Goal: Task Accomplishment & Management: Use online tool/utility

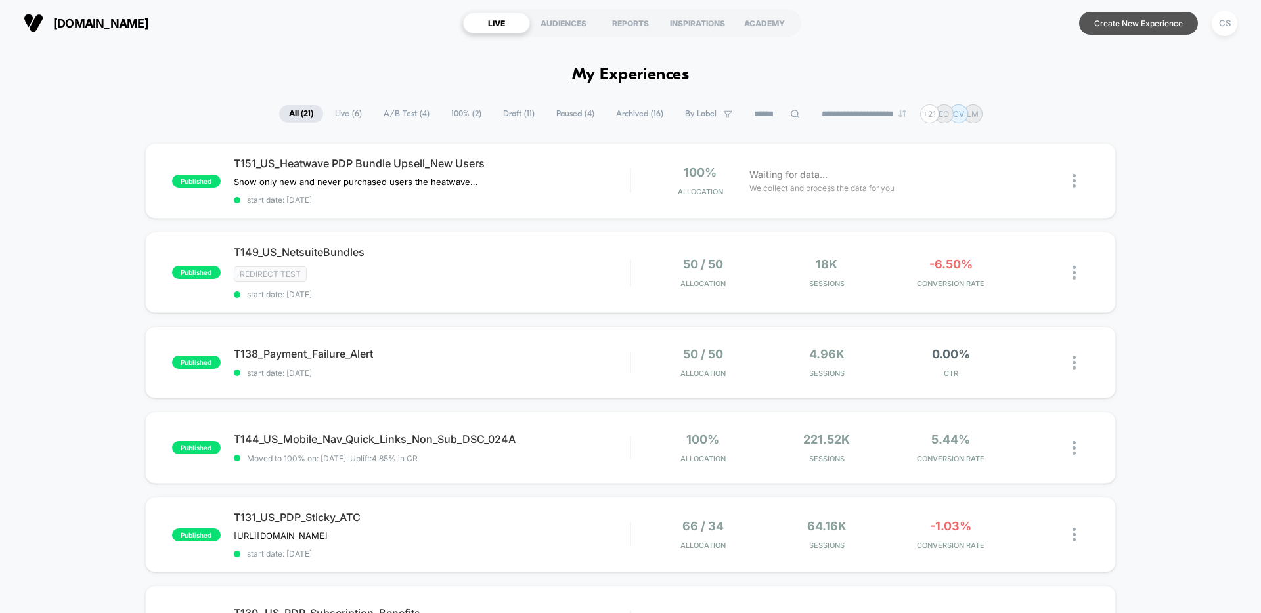
click at [1148, 30] on button "Create New Experience" at bounding box center [1138, 23] width 119 height 23
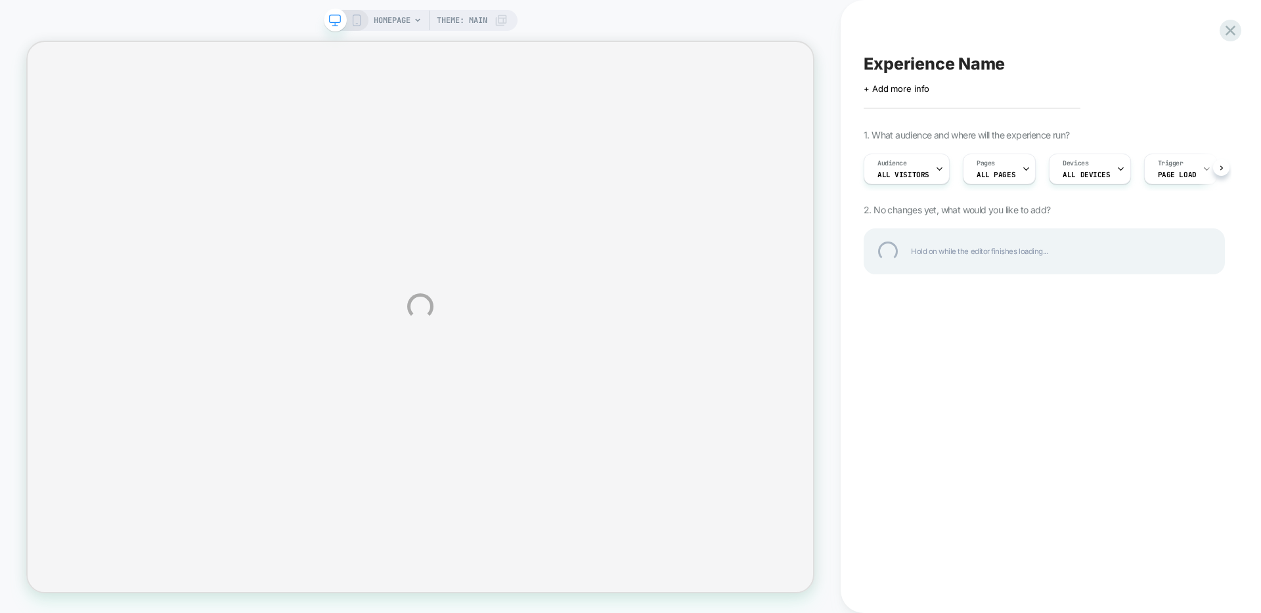
click at [945, 76] on div "HOMEPAGE Theme: MAIN Experience Name Click to edit experience details + Add mor…" at bounding box center [630, 306] width 1261 height 613
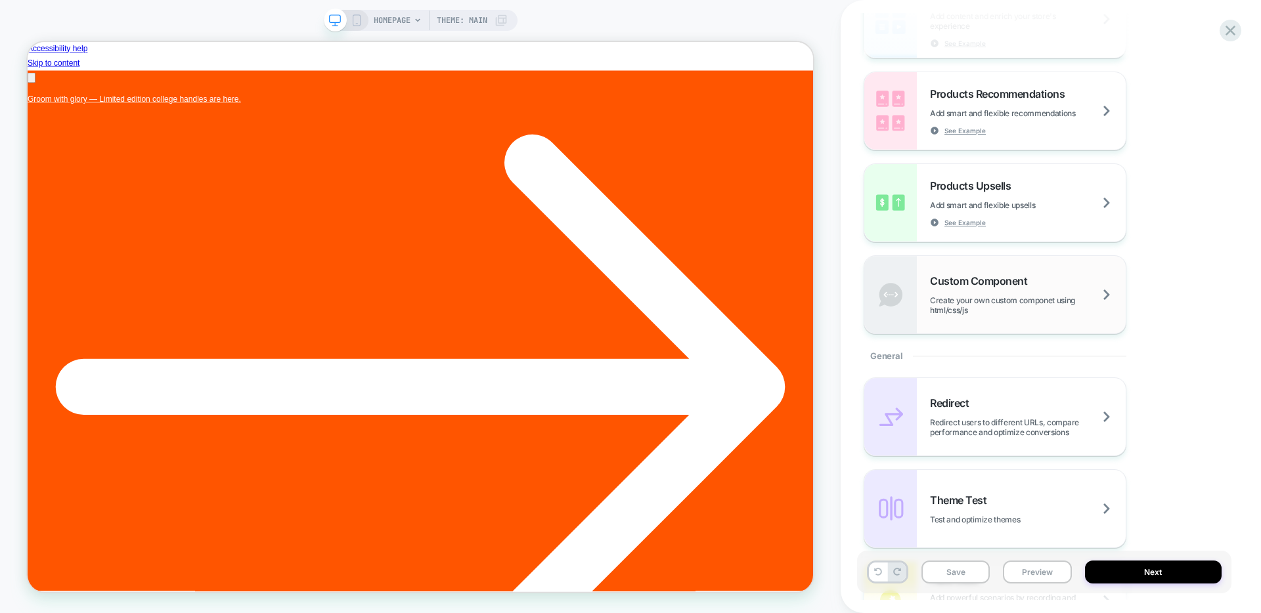
scroll to position [317, 0]
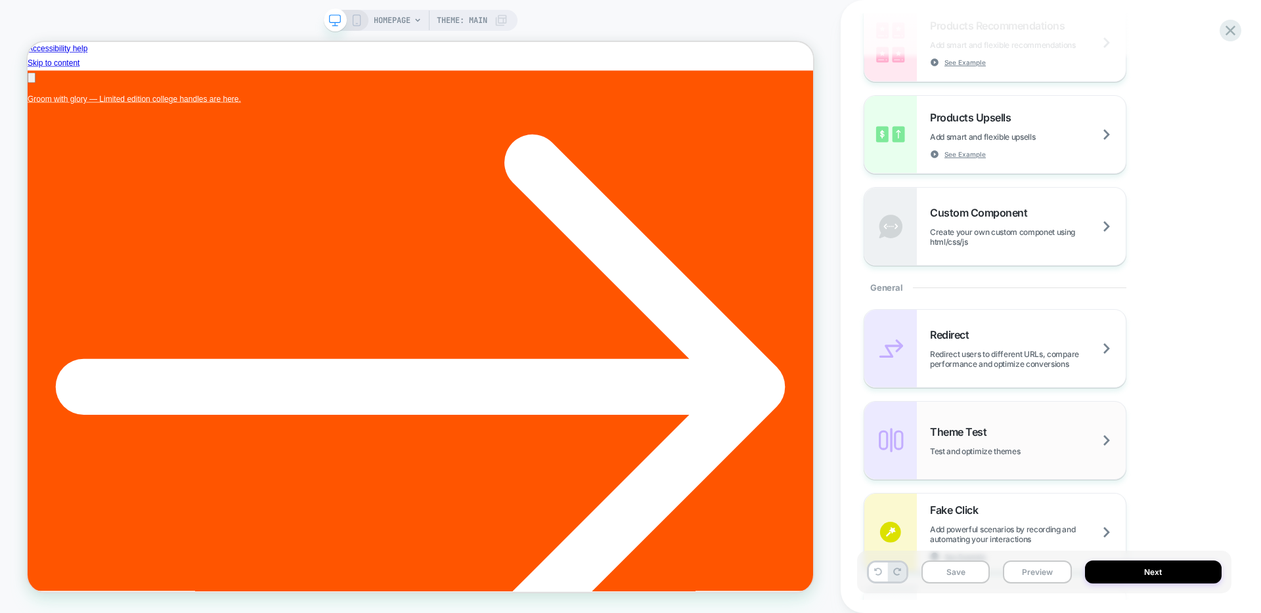
click at [1040, 448] on span "Test and optimize themes" at bounding box center [991, 451] width 123 height 10
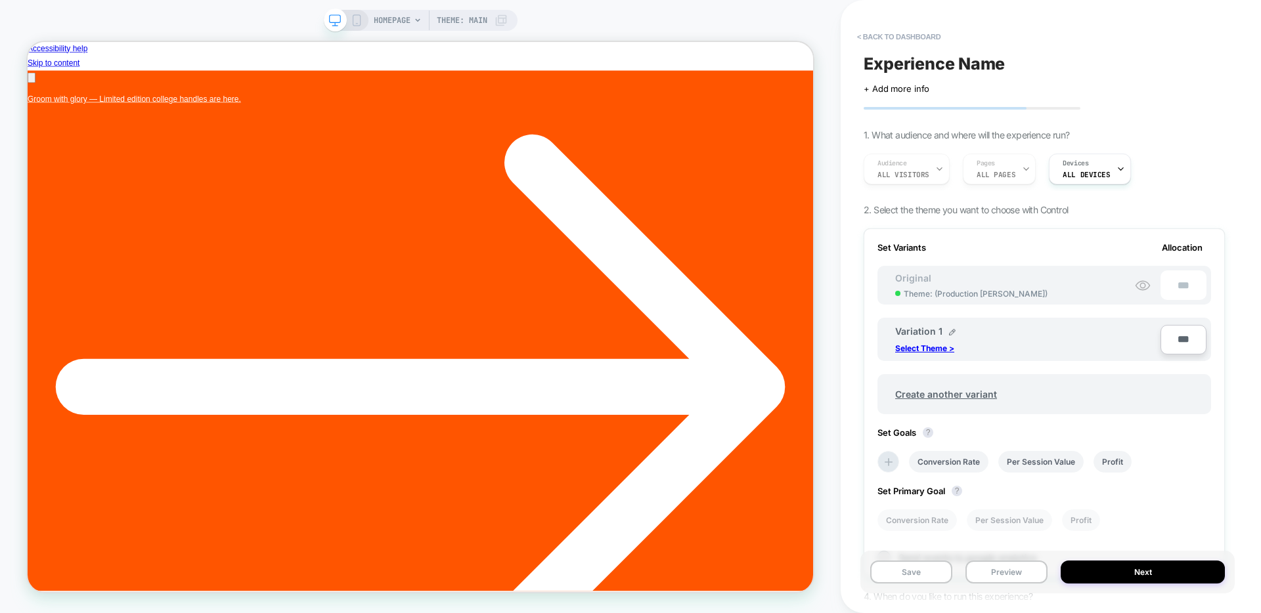
click at [952, 51] on div "Experience Name Click to edit experience details + Add more info 1. What audien…" at bounding box center [1044, 306] width 374 height 587
click at [951, 59] on span "Experience Name" at bounding box center [933, 64] width 141 height 20
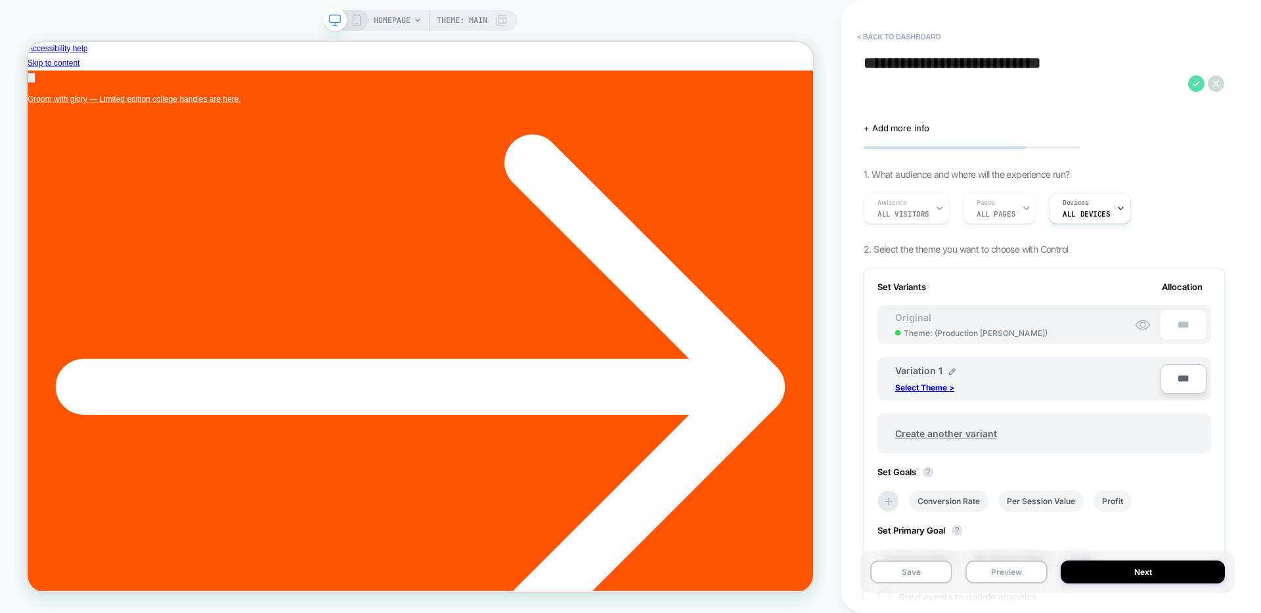
type textarea "**********"
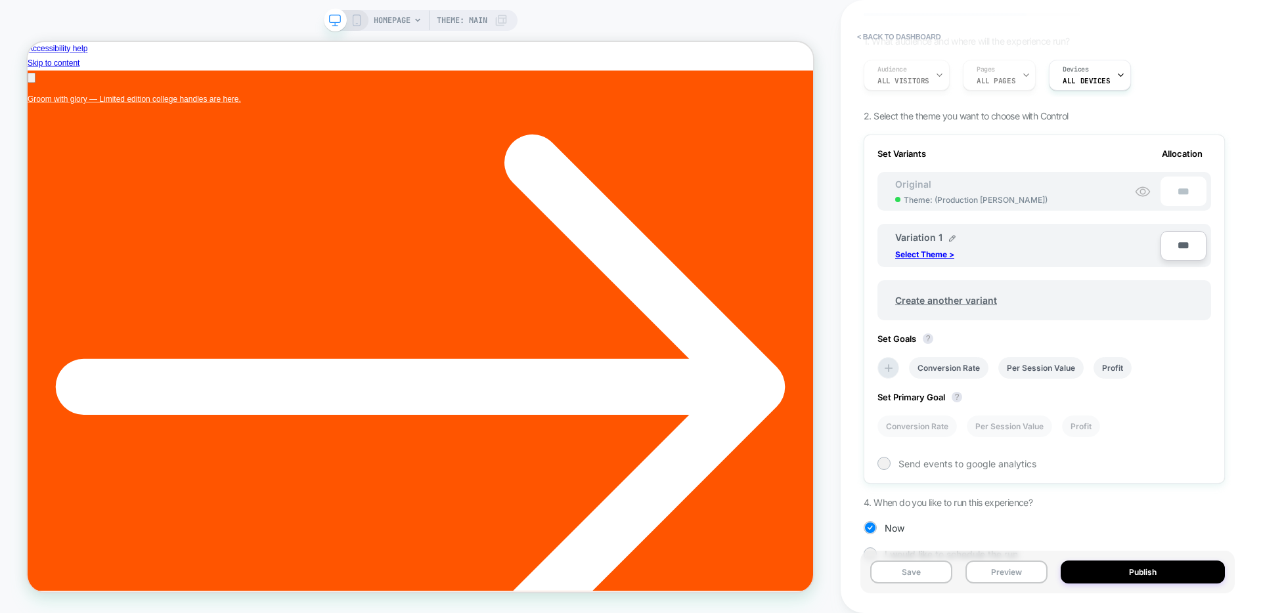
scroll to position [0, 714]
click at [1043, 366] on li "Per Session Value" at bounding box center [1040, 368] width 85 height 22
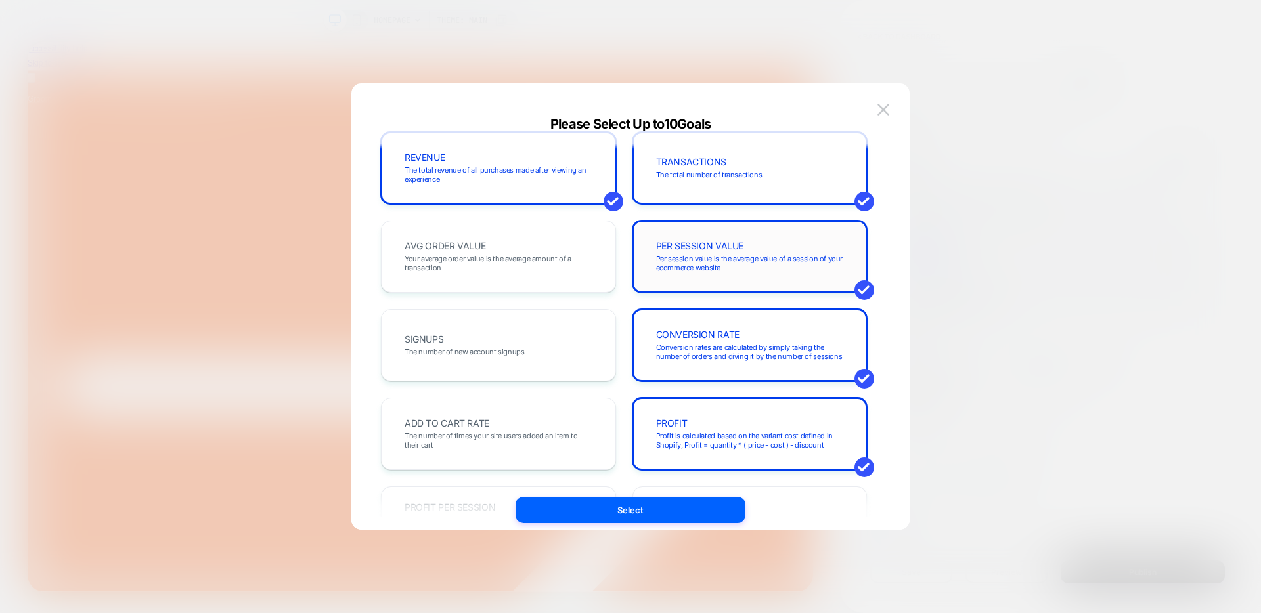
scroll to position [34, 0]
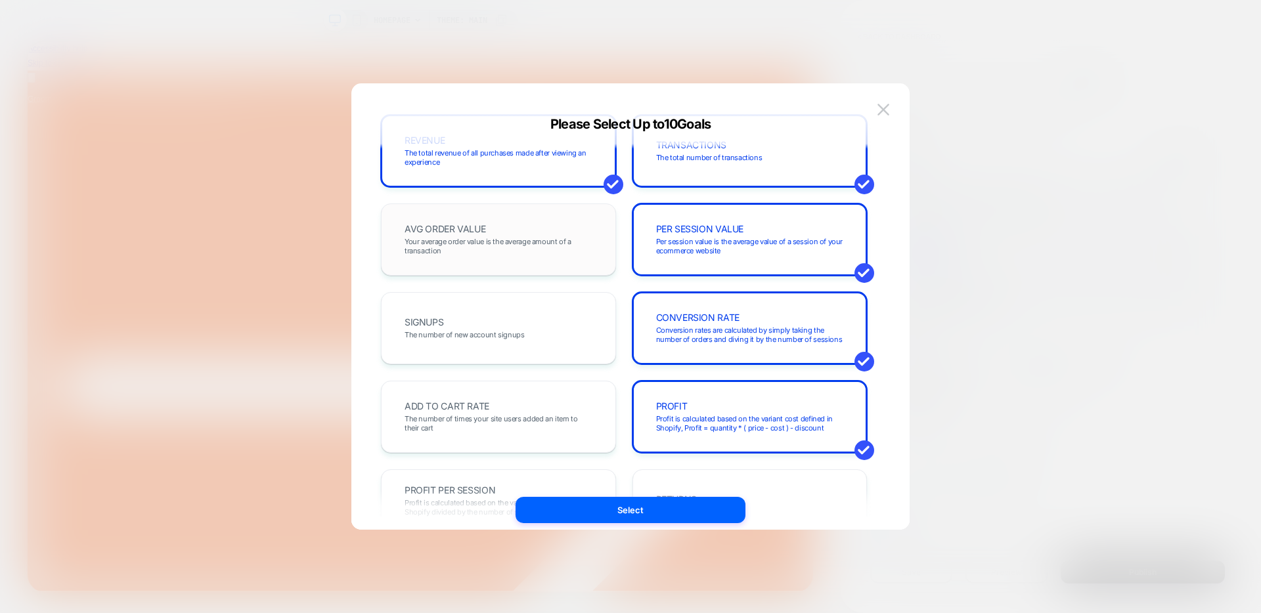
click at [557, 267] on div "AVG ORDER VALUE Your average order value is the average amount of a transaction" at bounding box center [498, 240] width 235 height 72
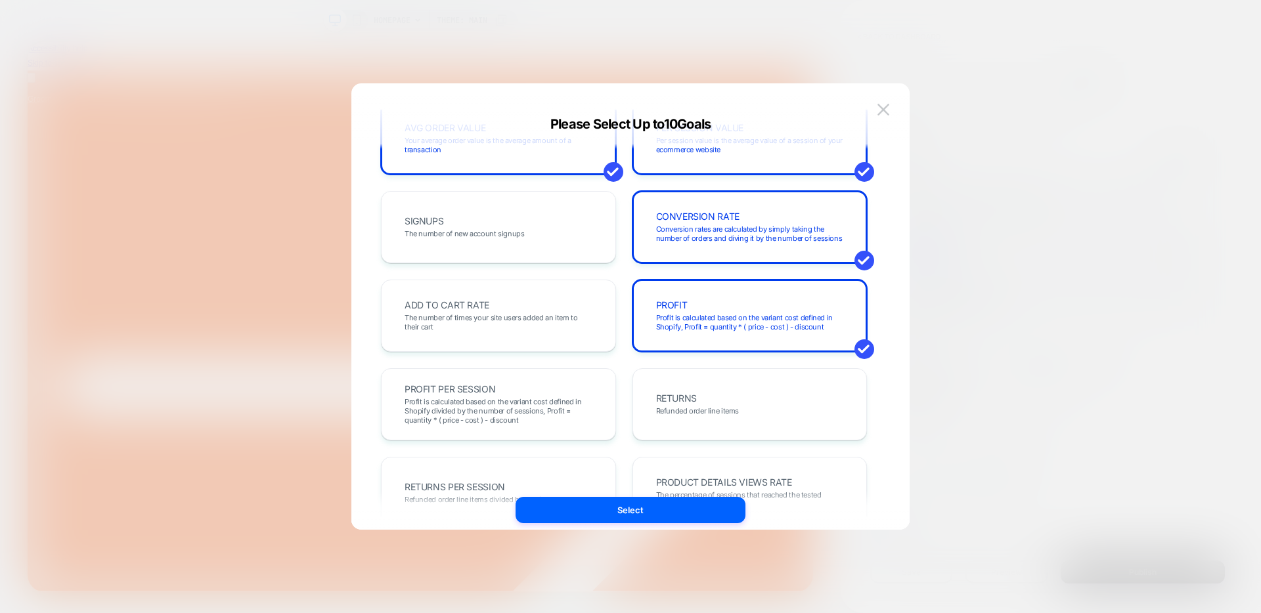
scroll to position [144, 0]
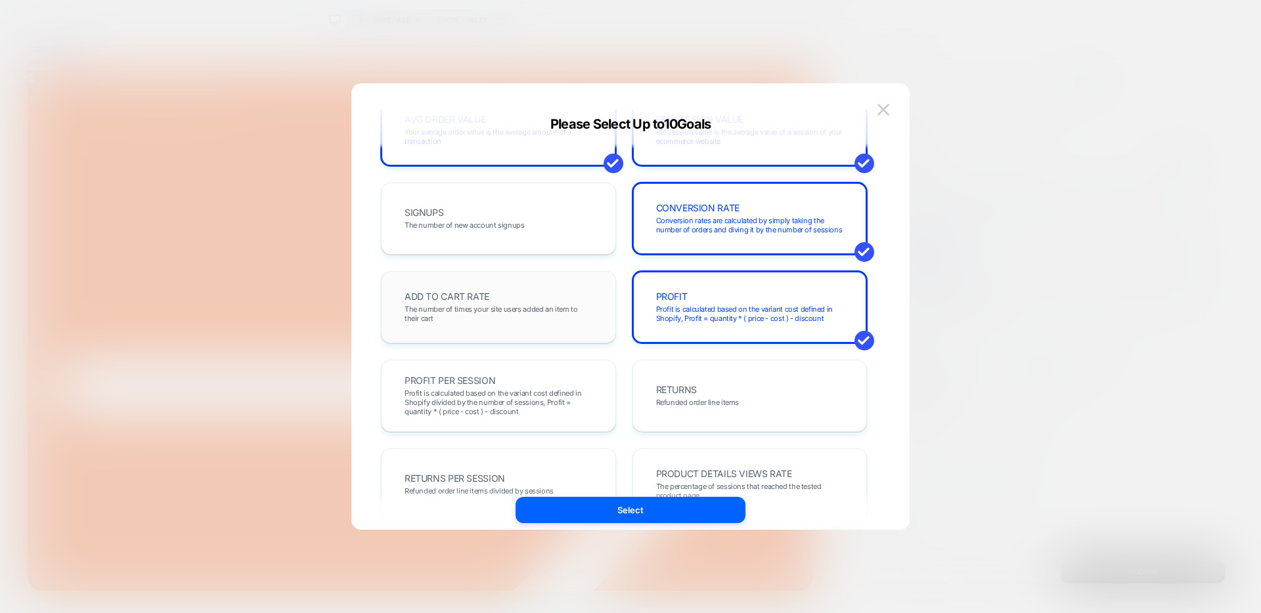
click at [599, 310] on div "ADD TO CART RATE The number of times your site users added an item to their cart" at bounding box center [498, 307] width 207 height 45
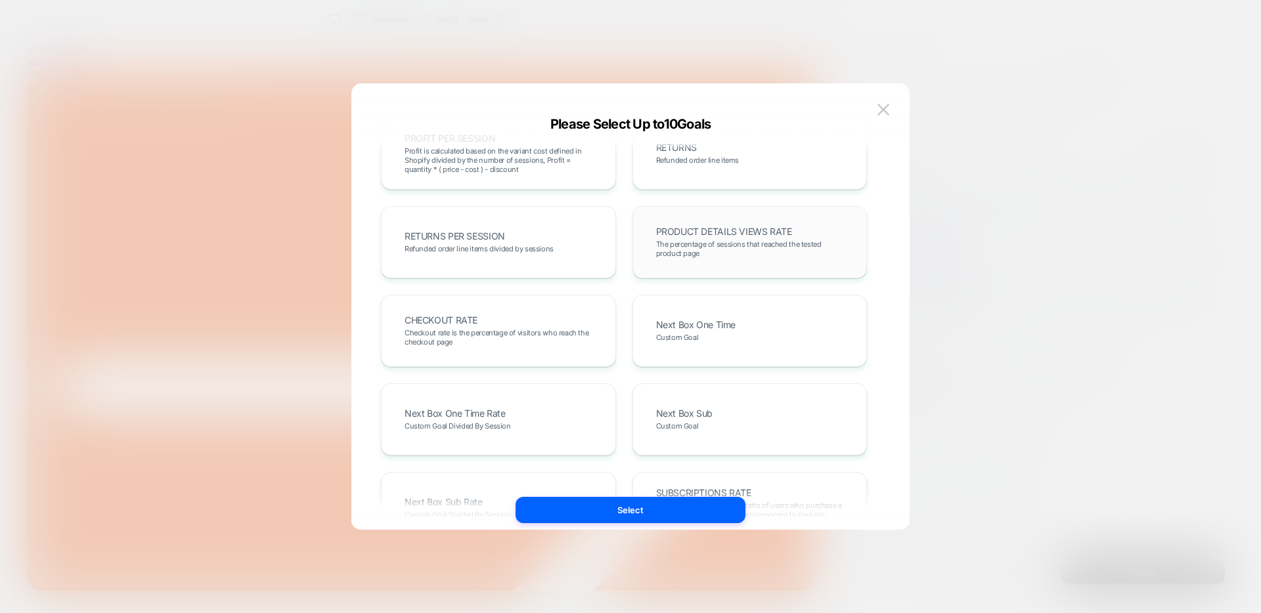
scroll to position [395, 0]
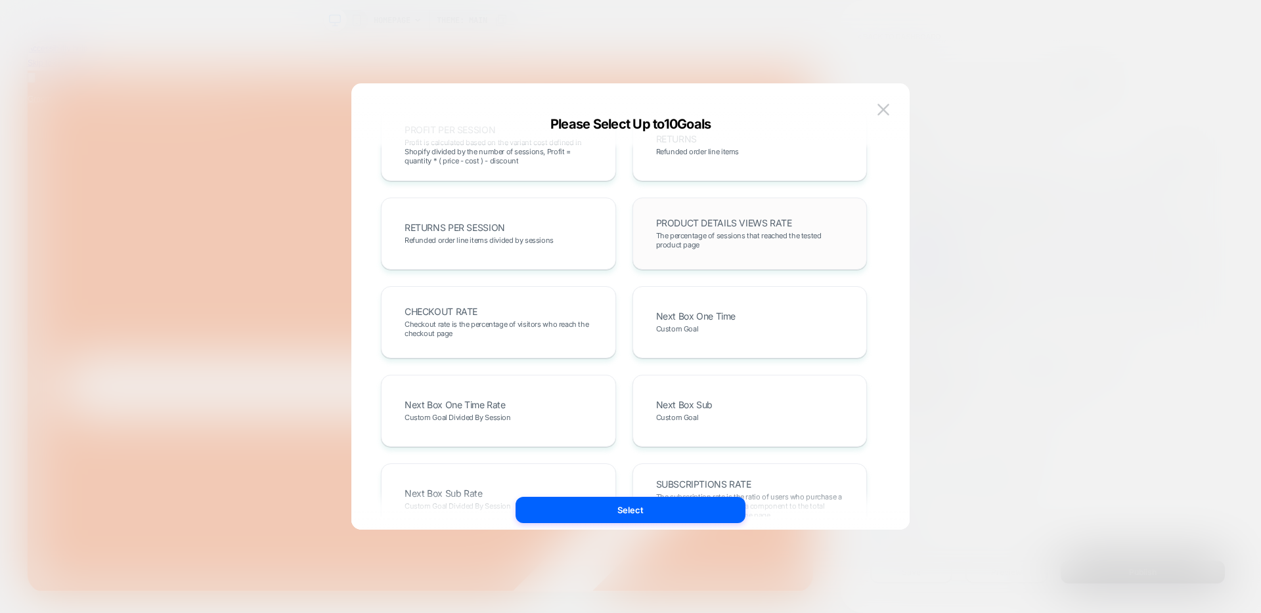
click at [0, 0] on div "Next Box One Time Custom Goal" at bounding box center [0, 0] width 0 height 0
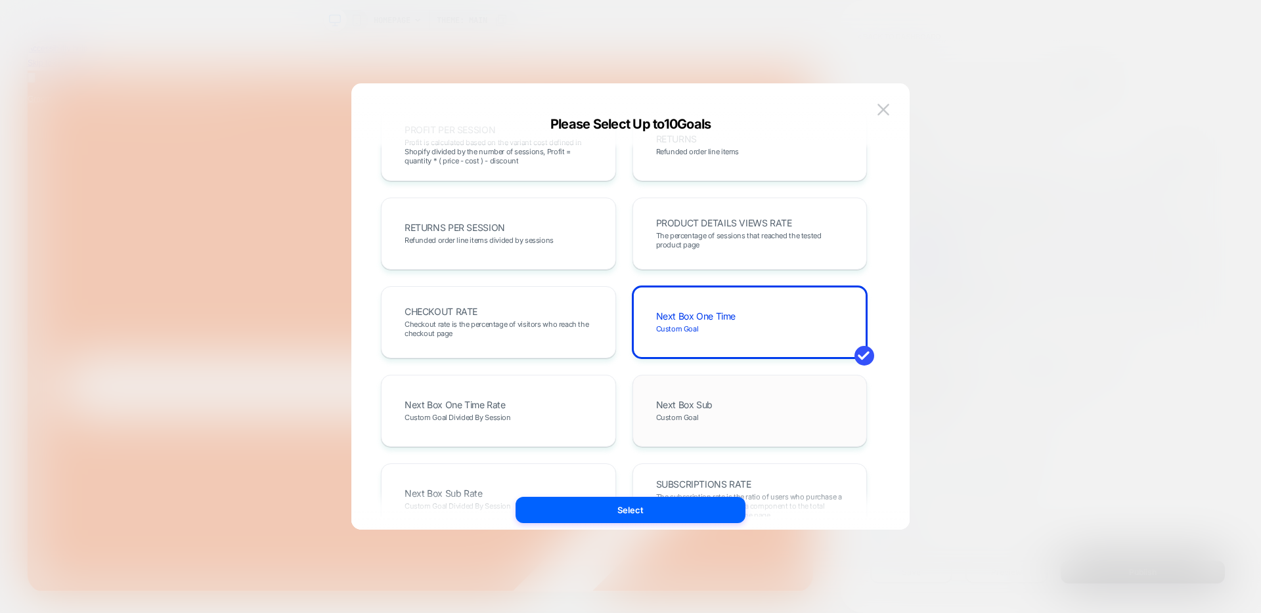
drag, startPoint x: 739, startPoint y: 416, endPoint x: 743, endPoint y: 404, distance: 12.9
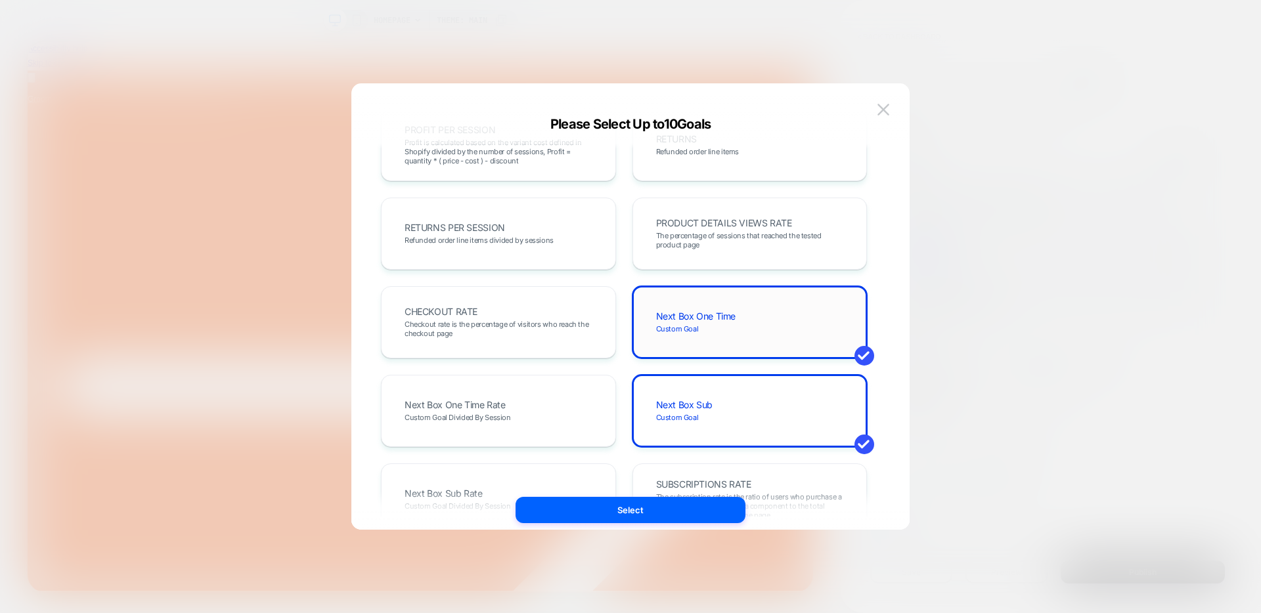
scroll to position [0, 1429]
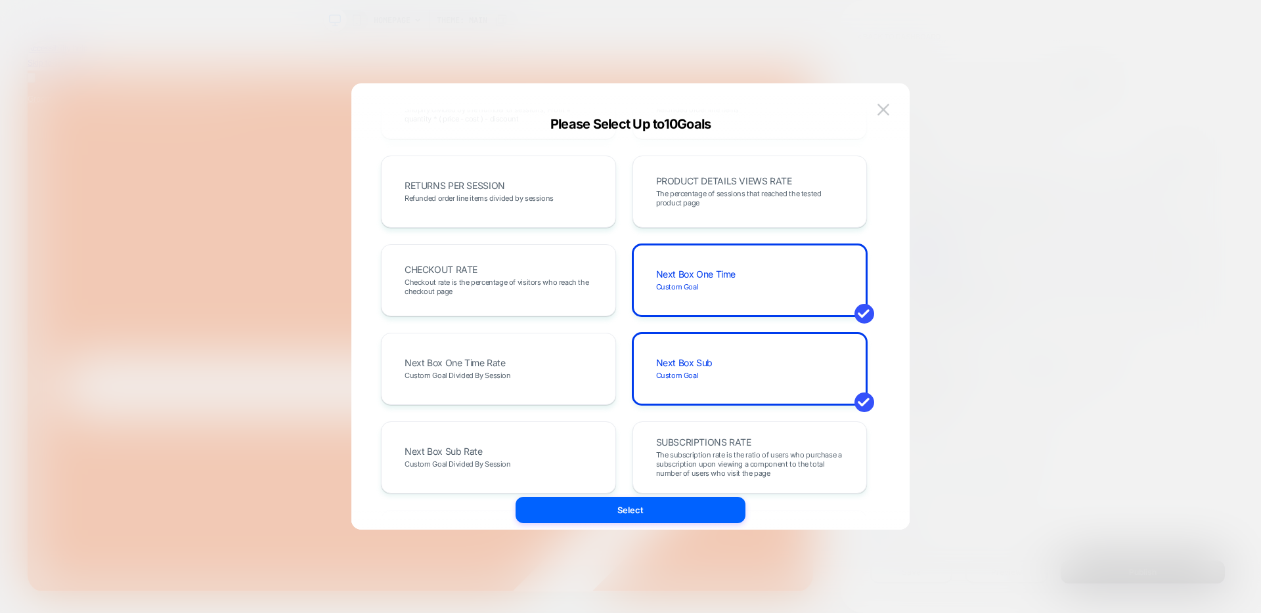
drag, startPoint x: 587, startPoint y: 276, endPoint x: 630, endPoint y: 282, distance: 43.1
click at [588, 276] on div "CHECKOUT RATE Checkout rate is the percentage of visitors who reach the checkou…" at bounding box center [498, 280] width 207 height 45
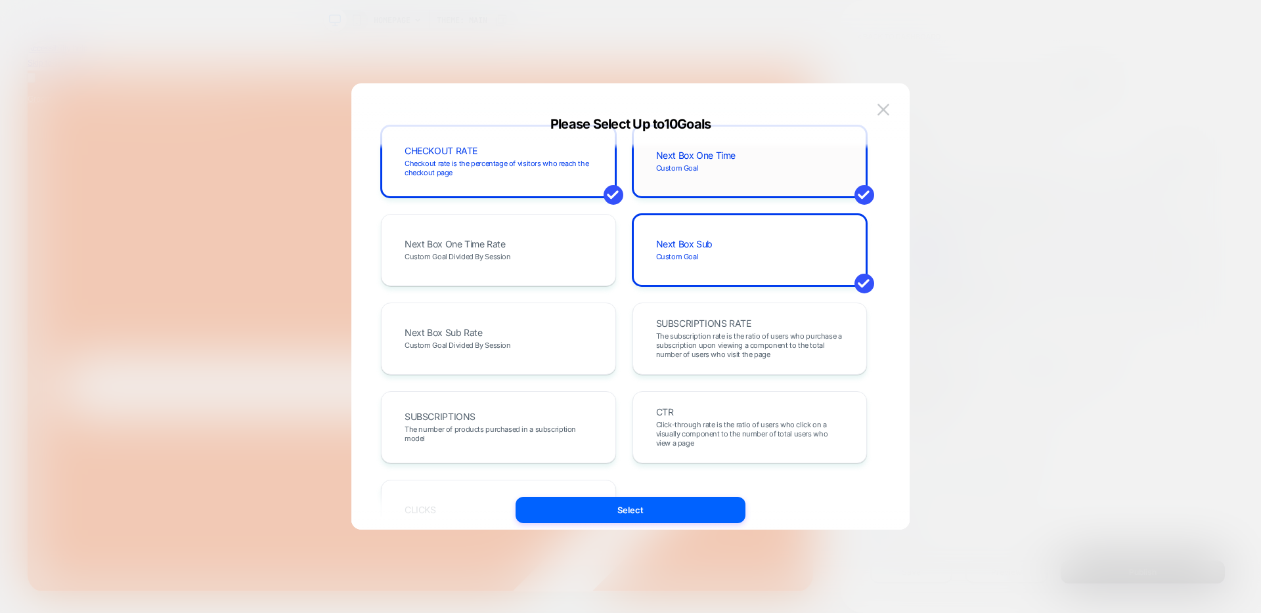
scroll to position [564, 0]
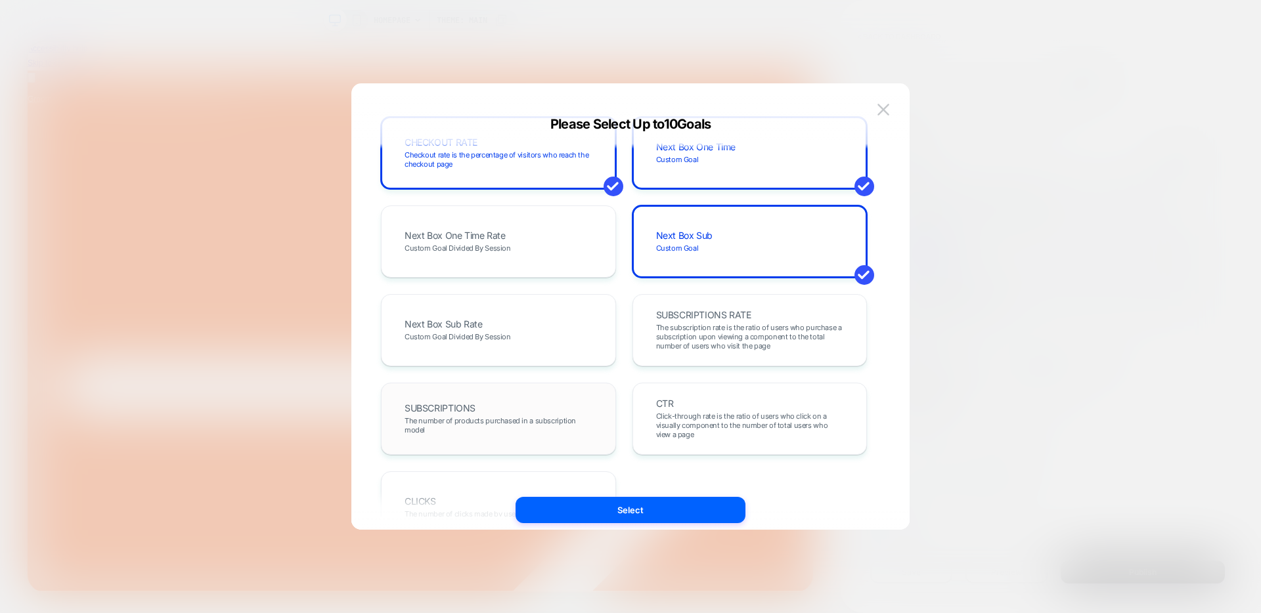
drag, startPoint x: 572, startPoint y: 412, endPoint x: 704, endPoint y: 400, distance: 132.6
click at [584, 412] on div "SUBSCRIPTIONS The number of products purchased in a subscription model" at bounding box center [498, 419] width 207 height 45
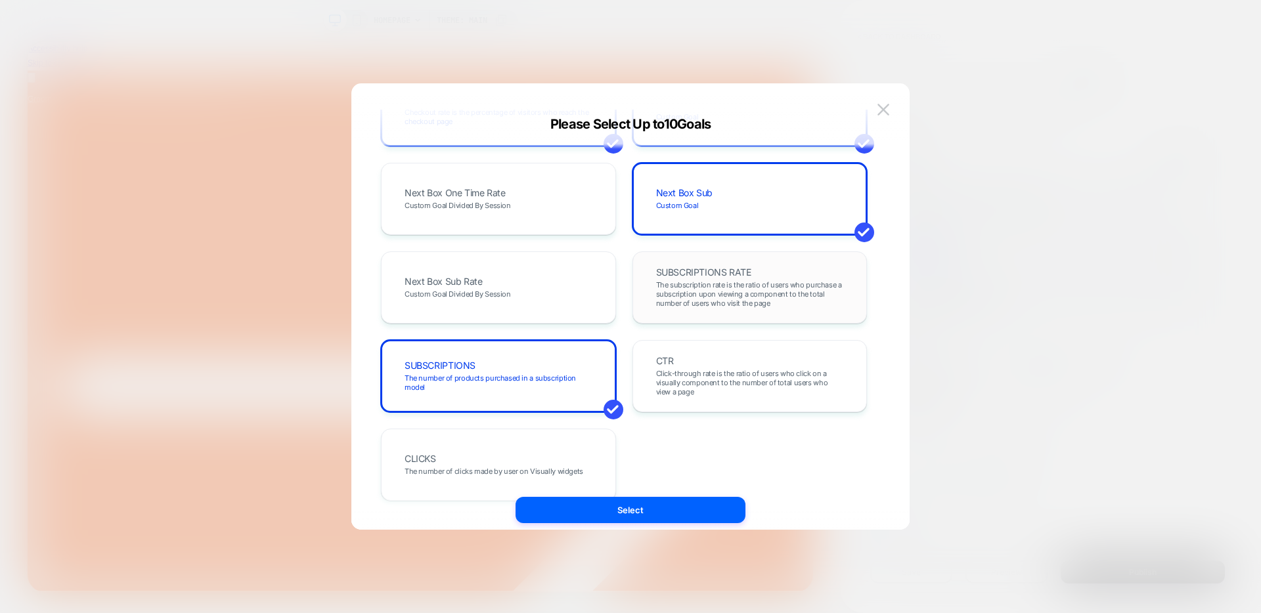
scroll to position [615, 0]
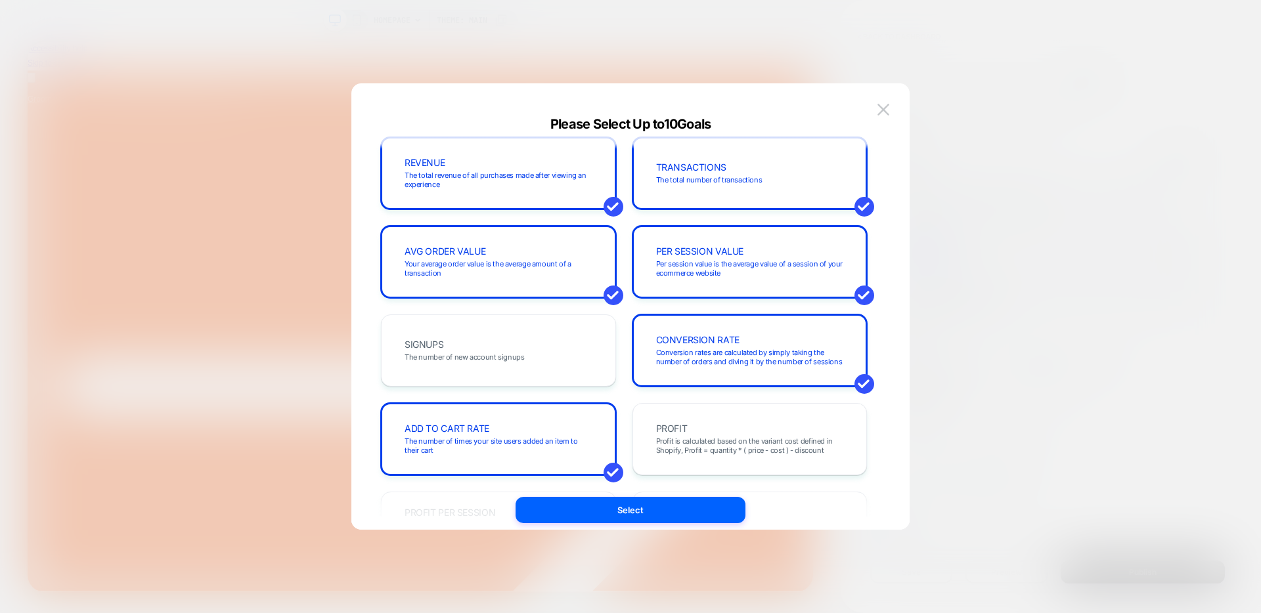
scroll to position [0, 0]
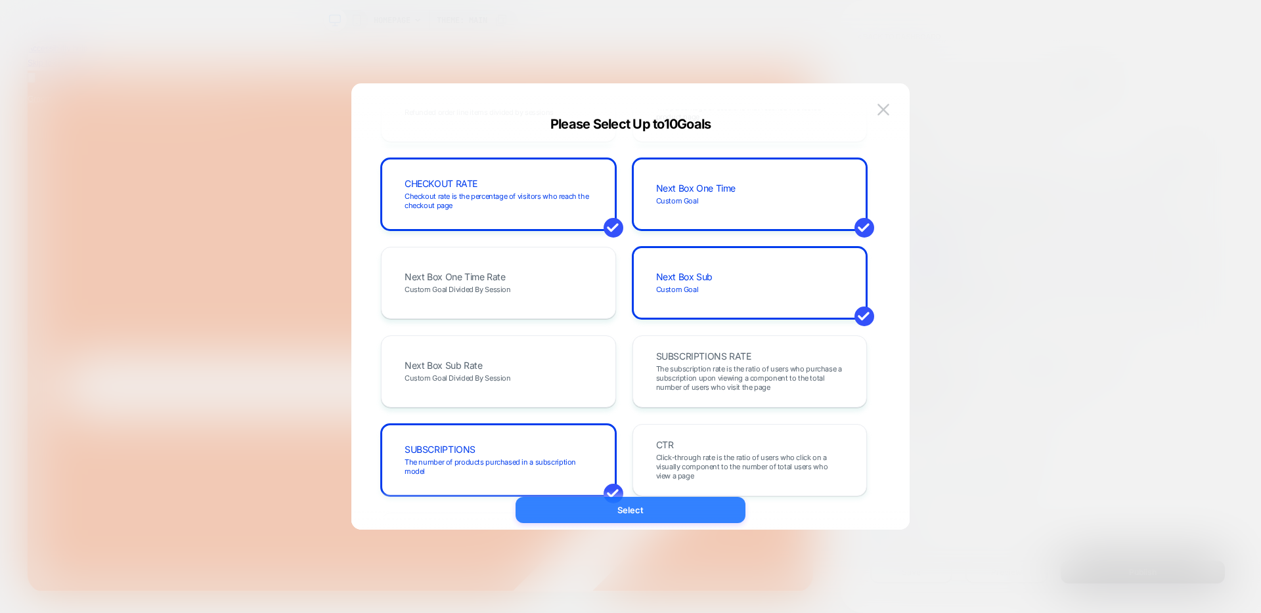
click at [672, 511] on button "Select" at bounding box center [630, 510] width 230 height 26
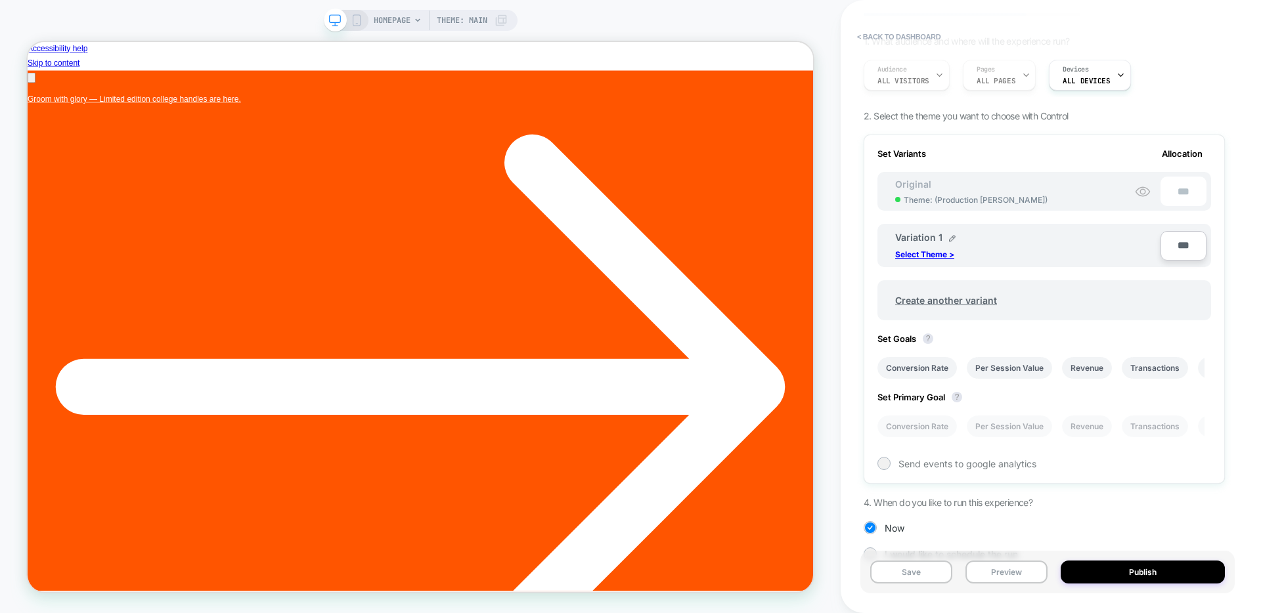
scroll to position [0, 714]
click at [1023, 431] on li "Per Session Value" at bounding box center [1009, 427] width 85 height 22
click at [887, 464] on div at bounding box center [884, 463] width 10 height 10
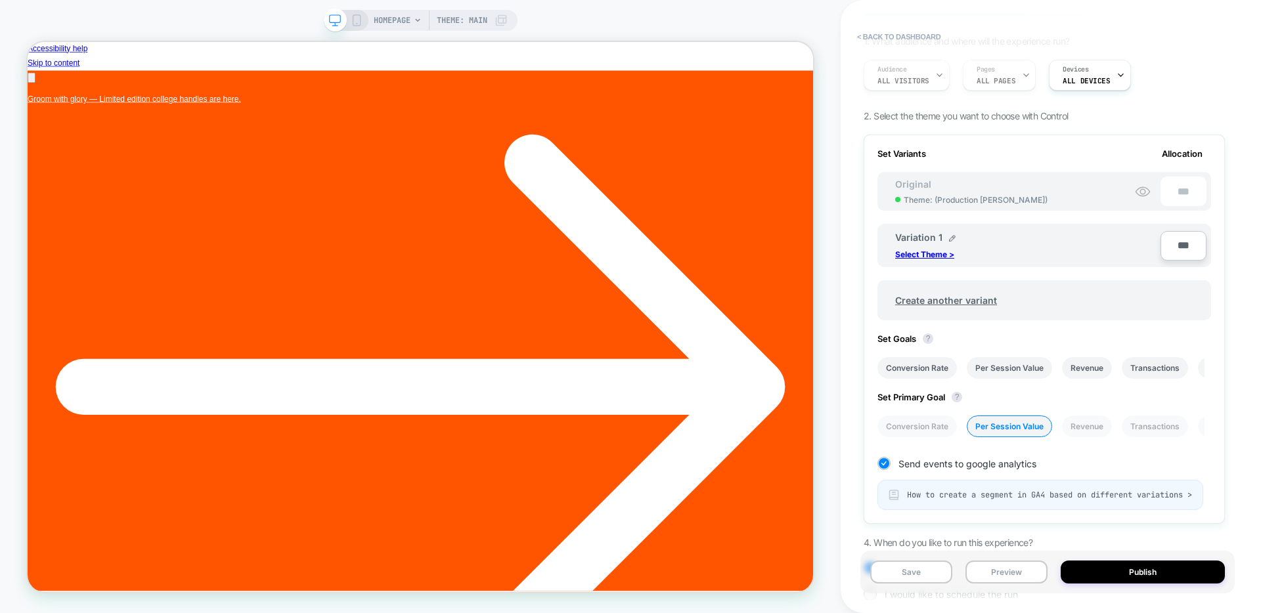
click at [946, 240] on div "Variation 1" at bounding box center [925, 237] width 60 height 11
drag, startPoint x: 951, startPoint y: 247, endPoint x: 959, endPoint y: 263, distance: 18.2
click at [951, 247] on input "**********" at bounding box center [942, 245] width 95 height 26
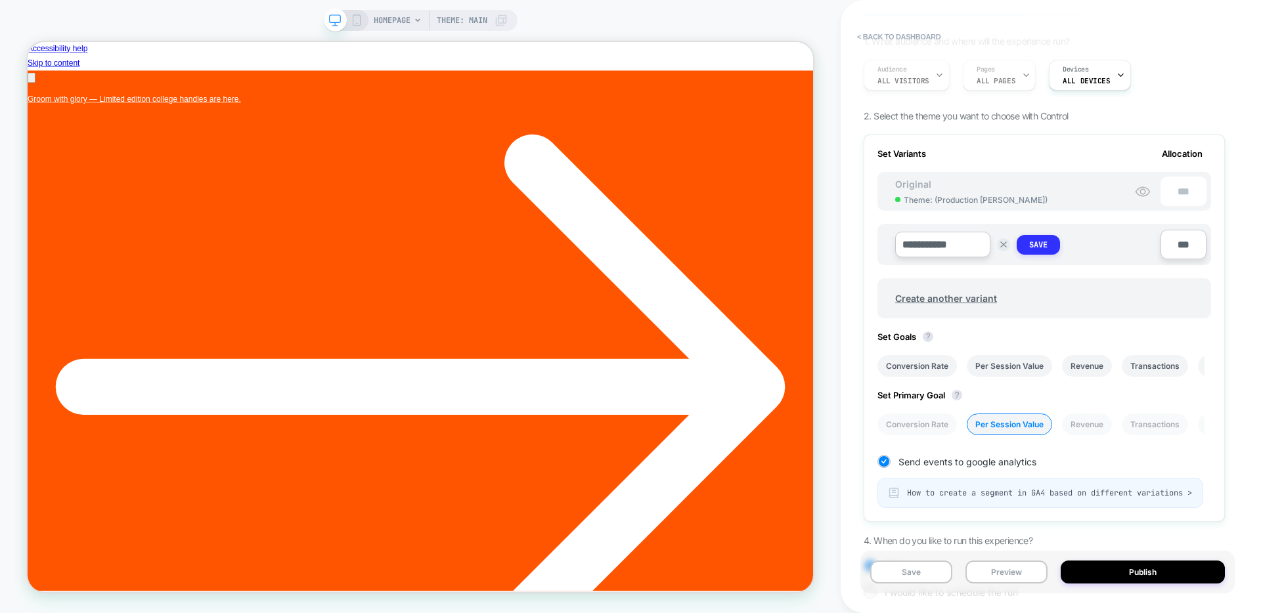
type input "**********"
click at [1034, 242] on strong "Save" at bounding box center [1038, 245] width 18 height 11
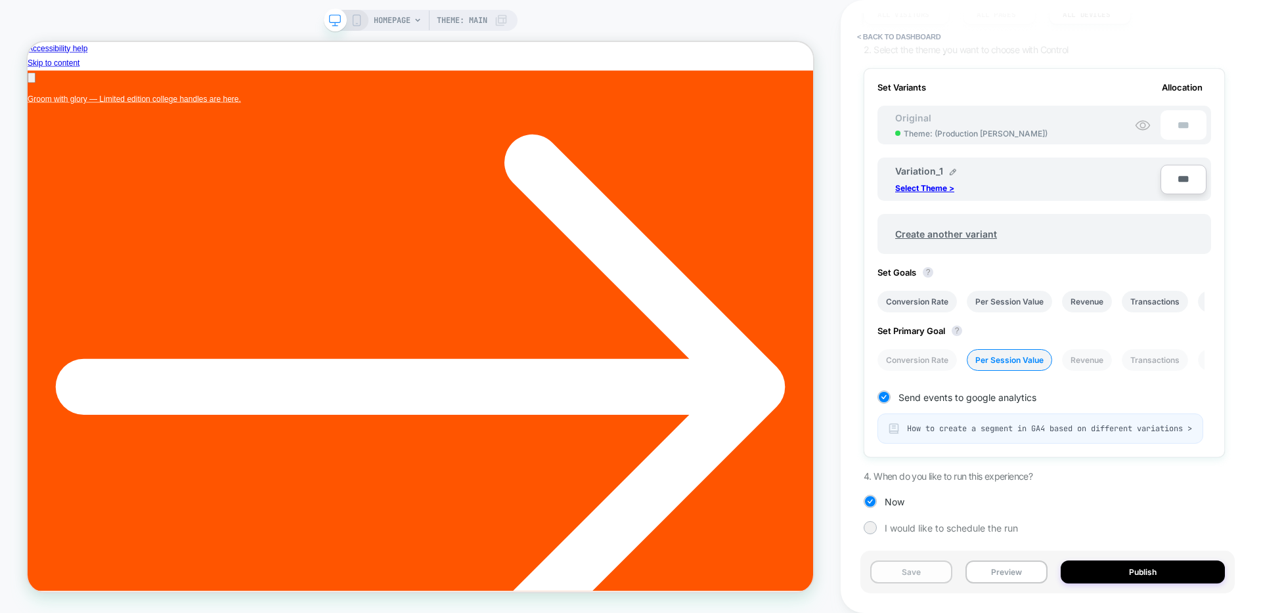
scroll to position [0, 714]
click at [915, 568] on button "Save" at bounding box center [911, 572] width 82 height 23
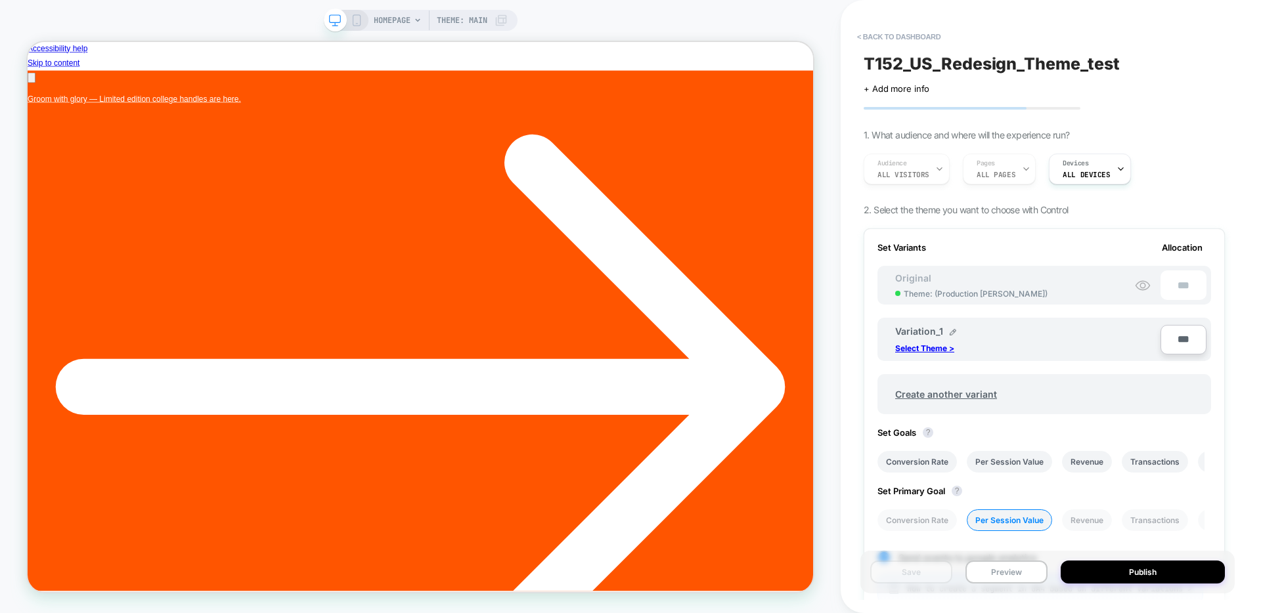
click at [0, 0] on span "T152_US_Redesign_Theme_test" at bounding box center [0, 0] width 0 height 0
drag, startPoint x: 1142, startPoint y: 65, endPoint x: 868, endPoint y: 67, distance: 273.8
click at [868, 67] on textarea "**********" at bounding box center [1022, 64] width 318 height 20
click at [1212, 59] on icon at bounding box center [1216, 64] width 16 height 16
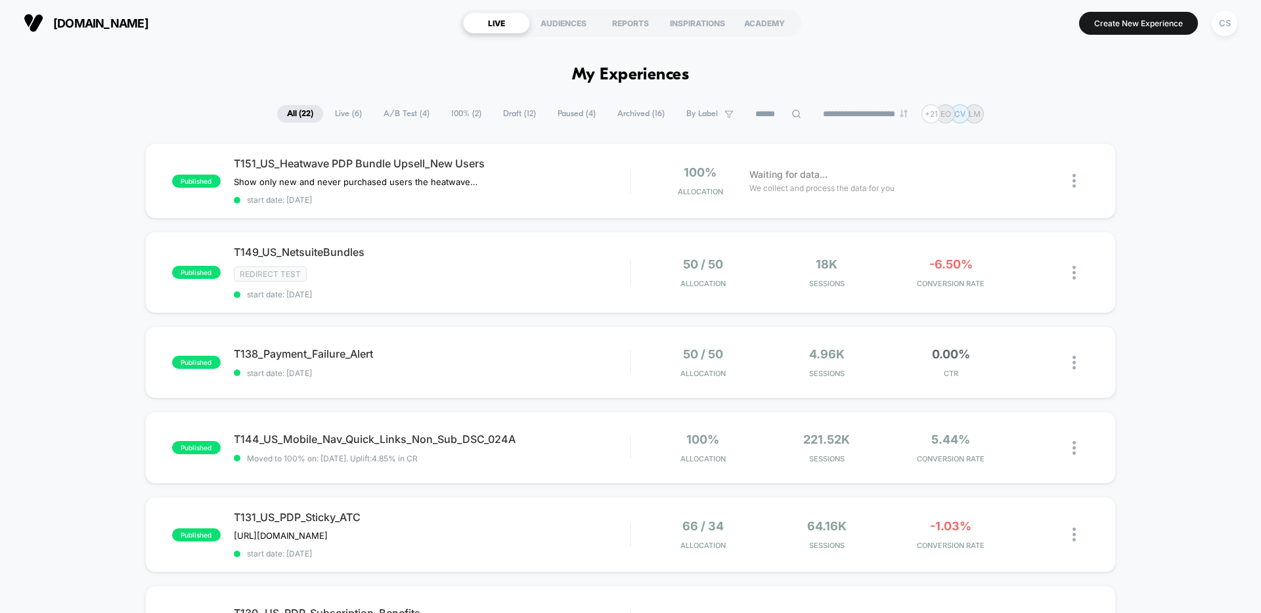
click at [503, 116] on span "Draft ( 12 )" at bounding box center [519, 114] width 53 height 18
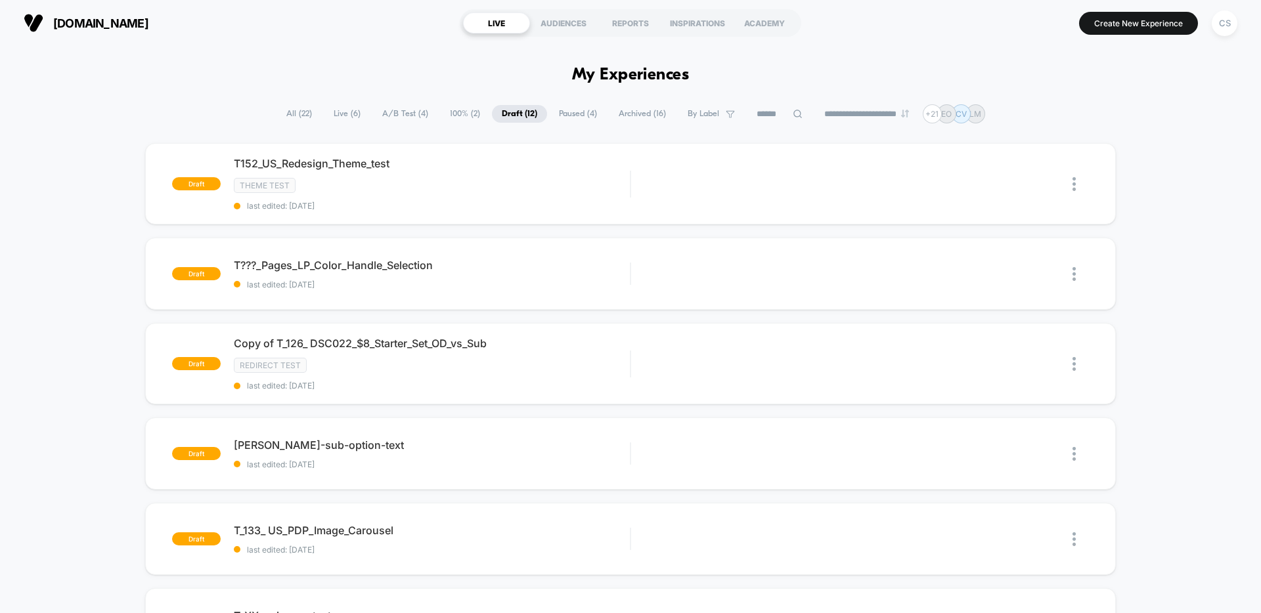
click at [343, 117] on span "Live ( 6 )" at bounding box center [347, 114] width 47 height 18
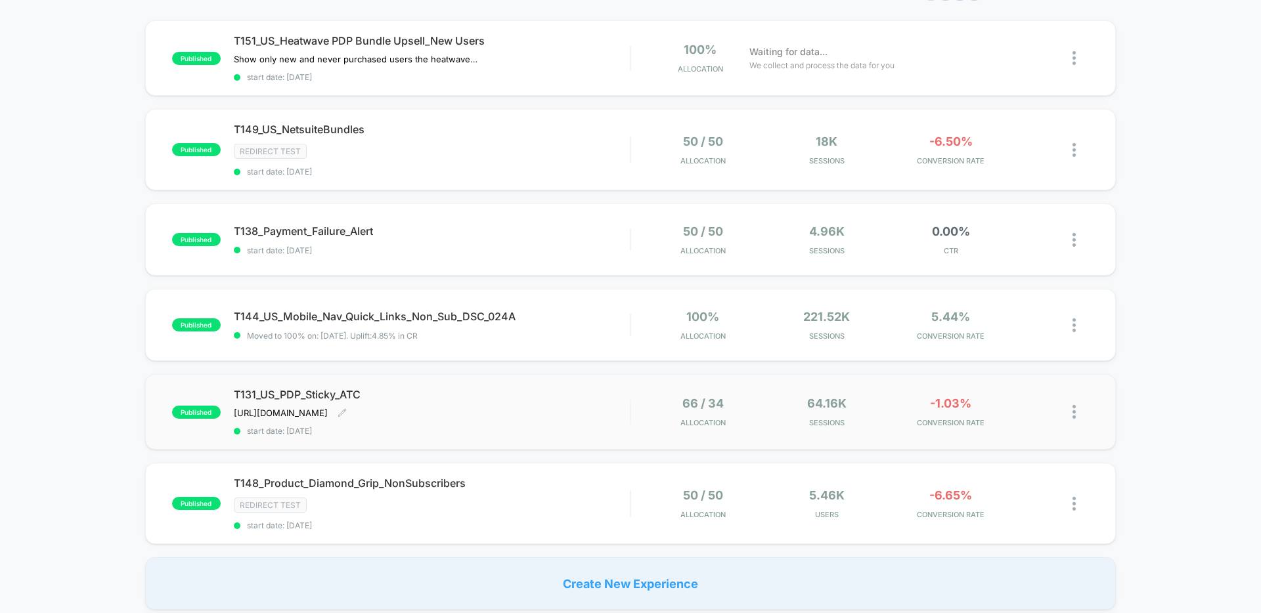
scroll to position [114, 0]
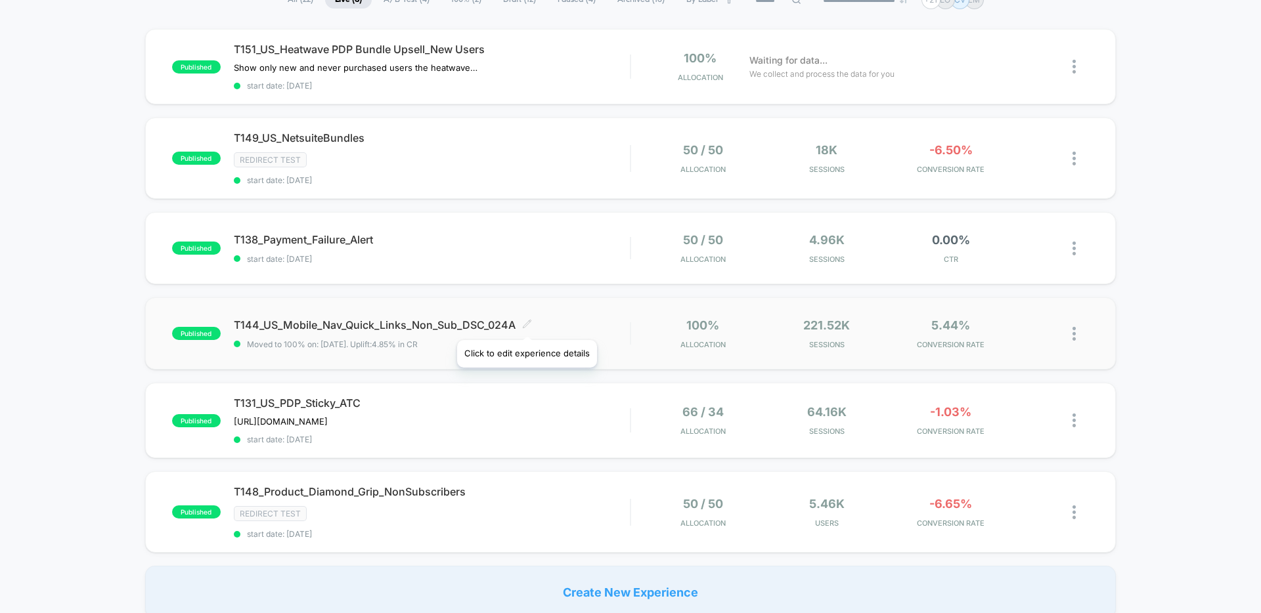
click at [526, 324] on icon at bounding box center [527, 324] width 8 height 8
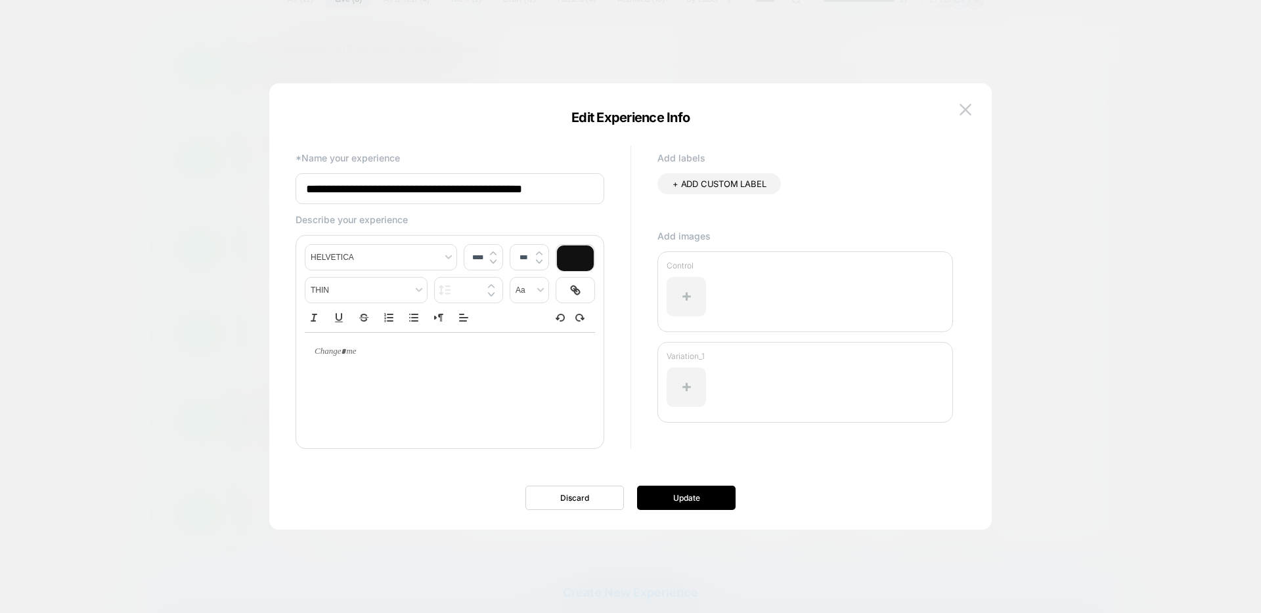
scroll to position [0, 0]
click at [961, 106] on img at bounding box center [965, 109] width 12 height 11
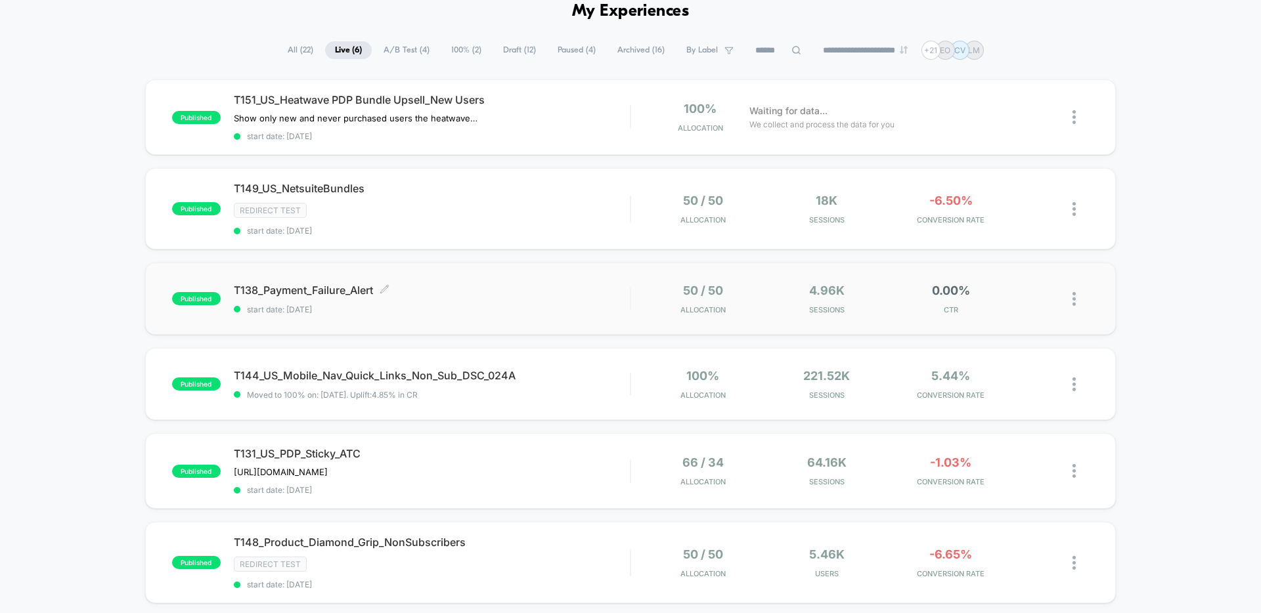
scroll to position [55, 0]
